Goal: Navigation & Orientation: Find specific page/section

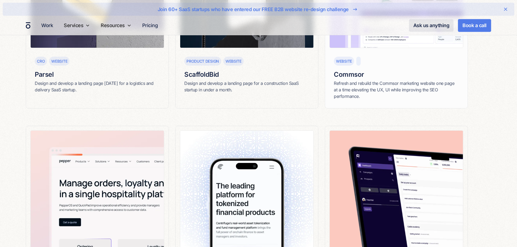
scroll to position [190, 0]
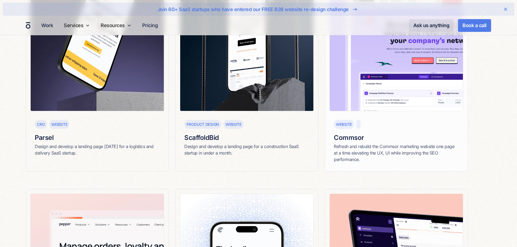
click at [381, 69] on img at bounding box center [396, 37] width 134 height 147
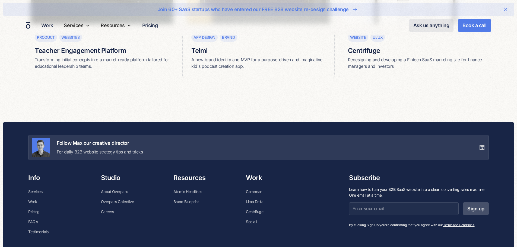
scroll to position [3165, 0]
